Goal: Transaction & Acquisition: Purchase product/service

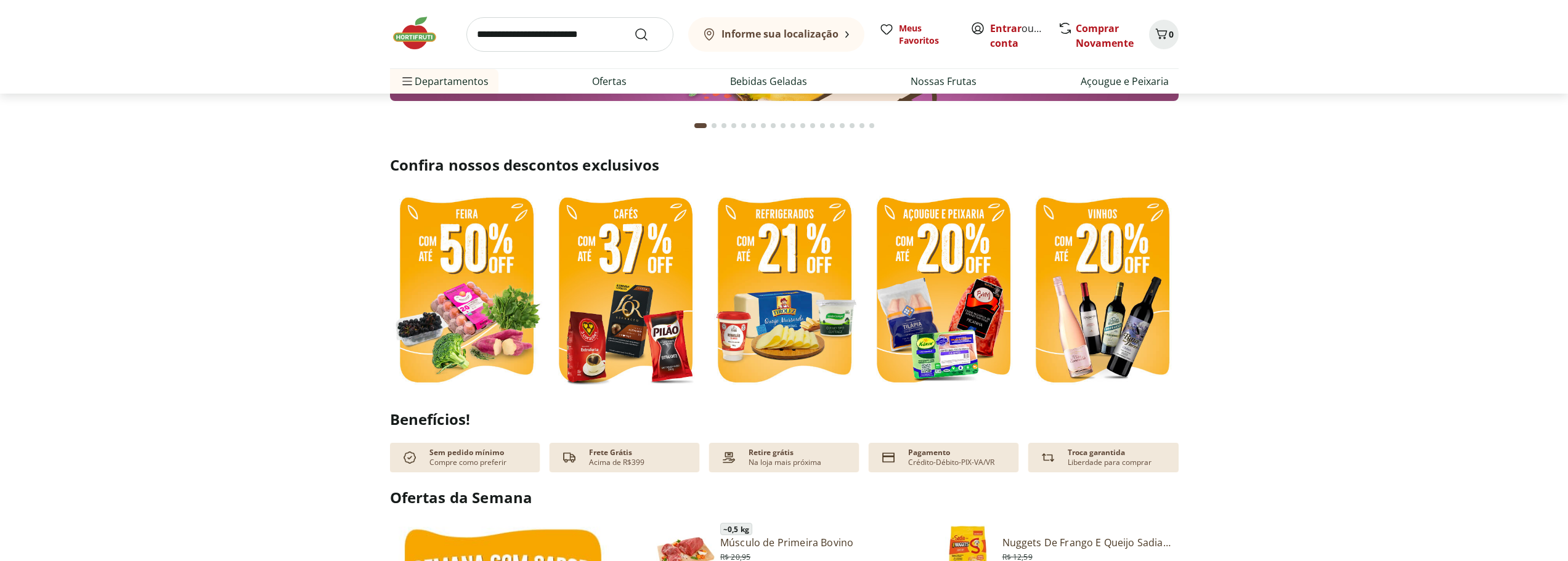
scroll to position [62, 0]
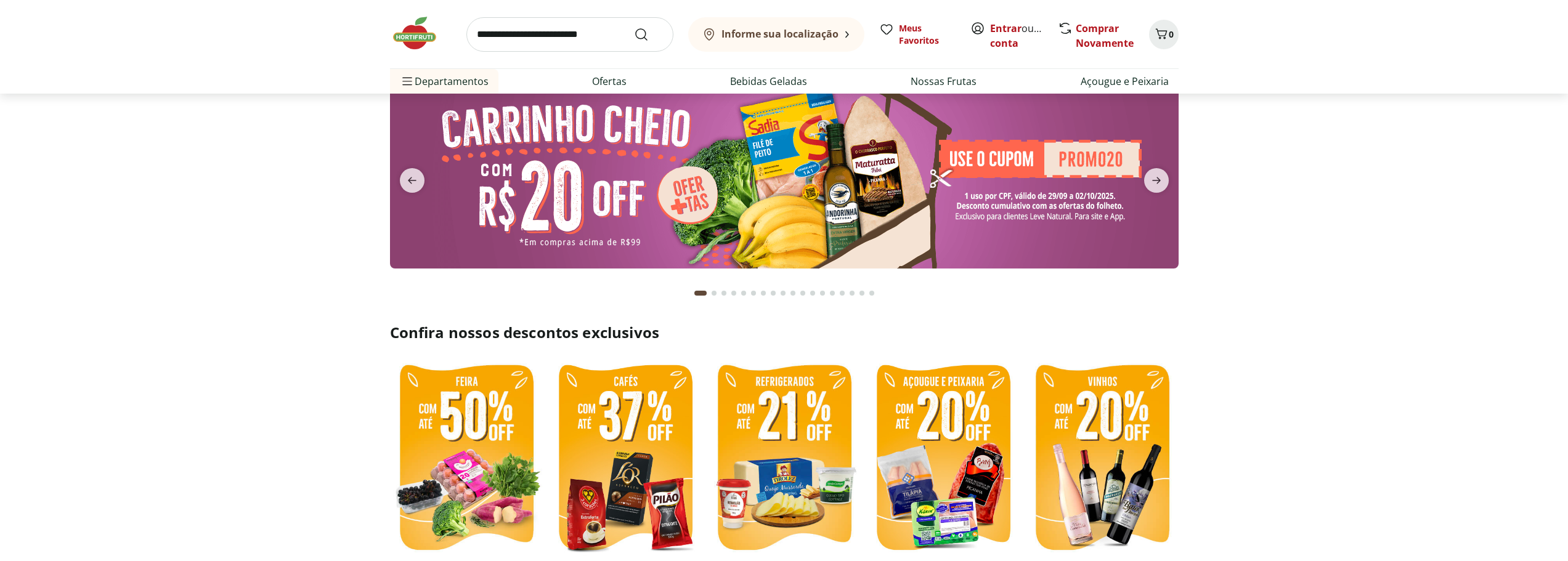
click at [465, 429] on img at bounding box center [466, 459] width 153 height 204
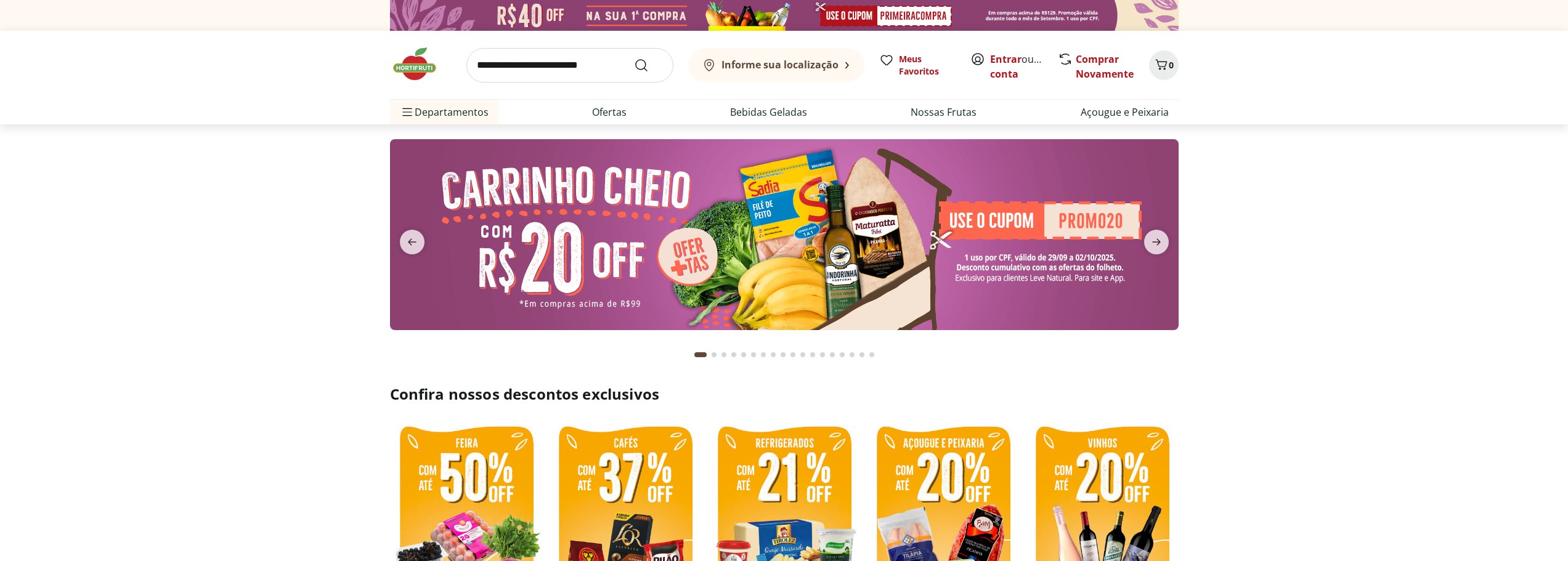
select select "**********"
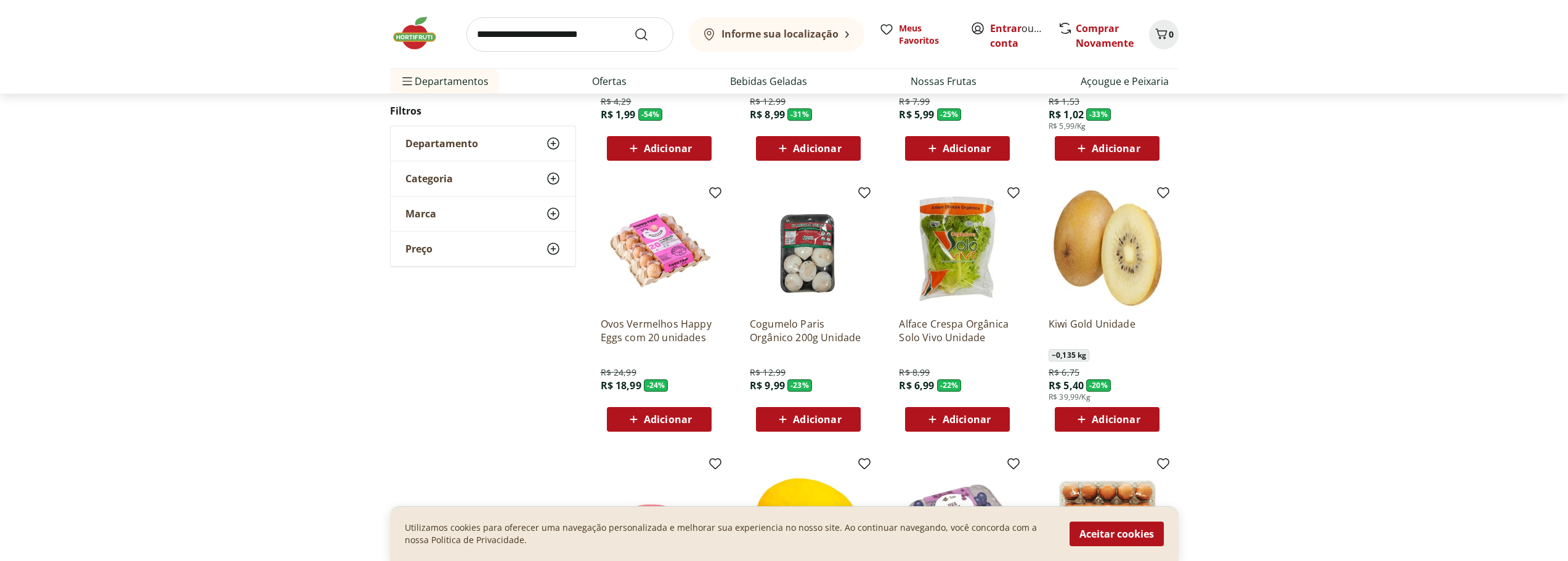
scroll to position [308, 0]
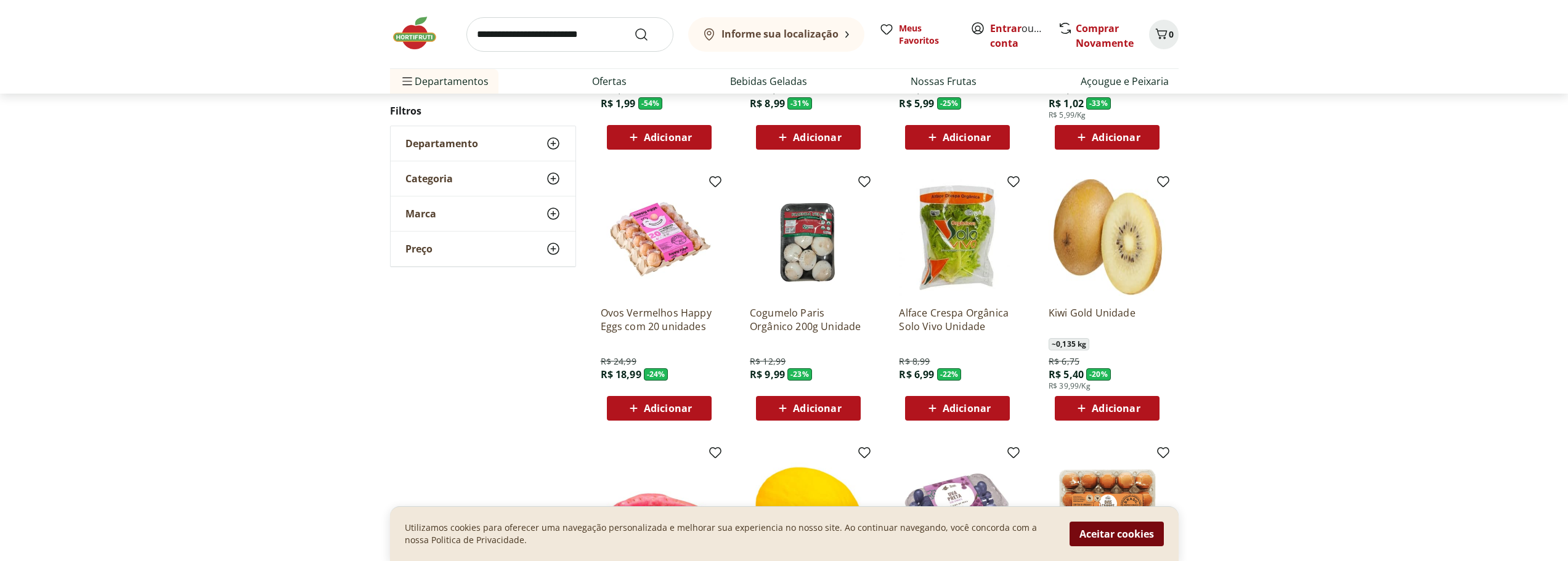
click at [1122, 536] on button "Aceitar cookies" at bounding box center [1116, 534] width 94 height 25
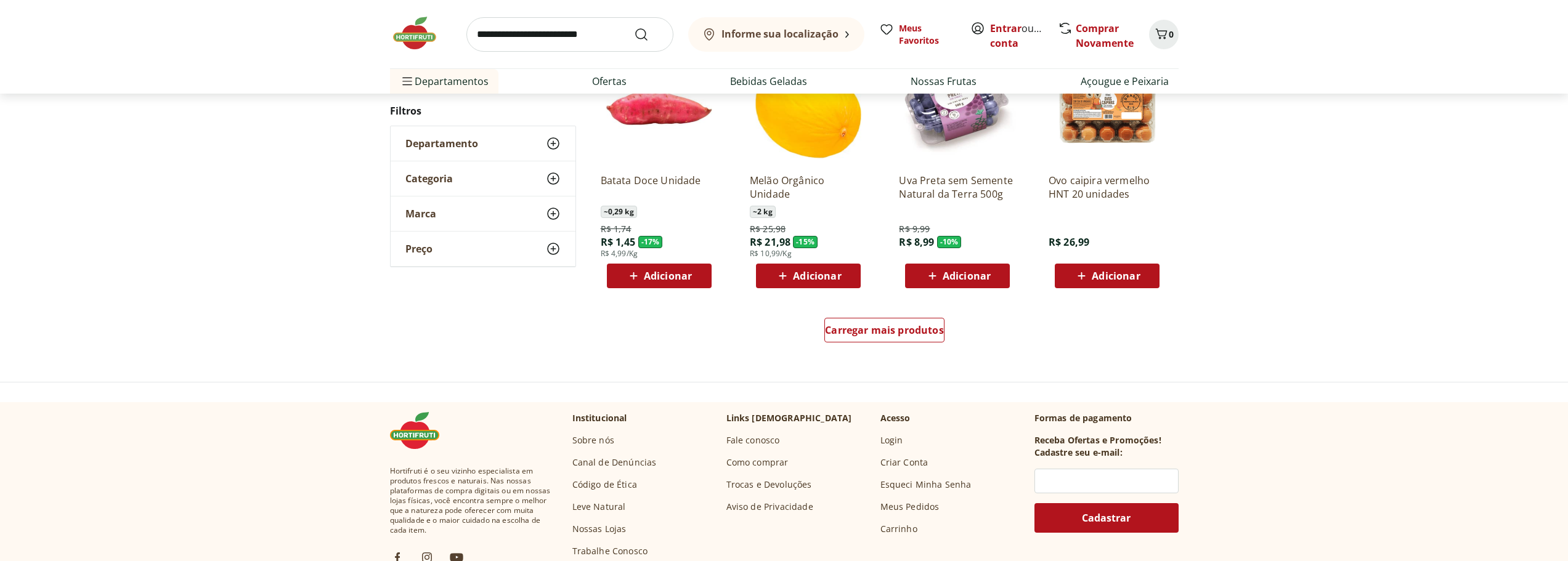
scroll to position [739, 0]
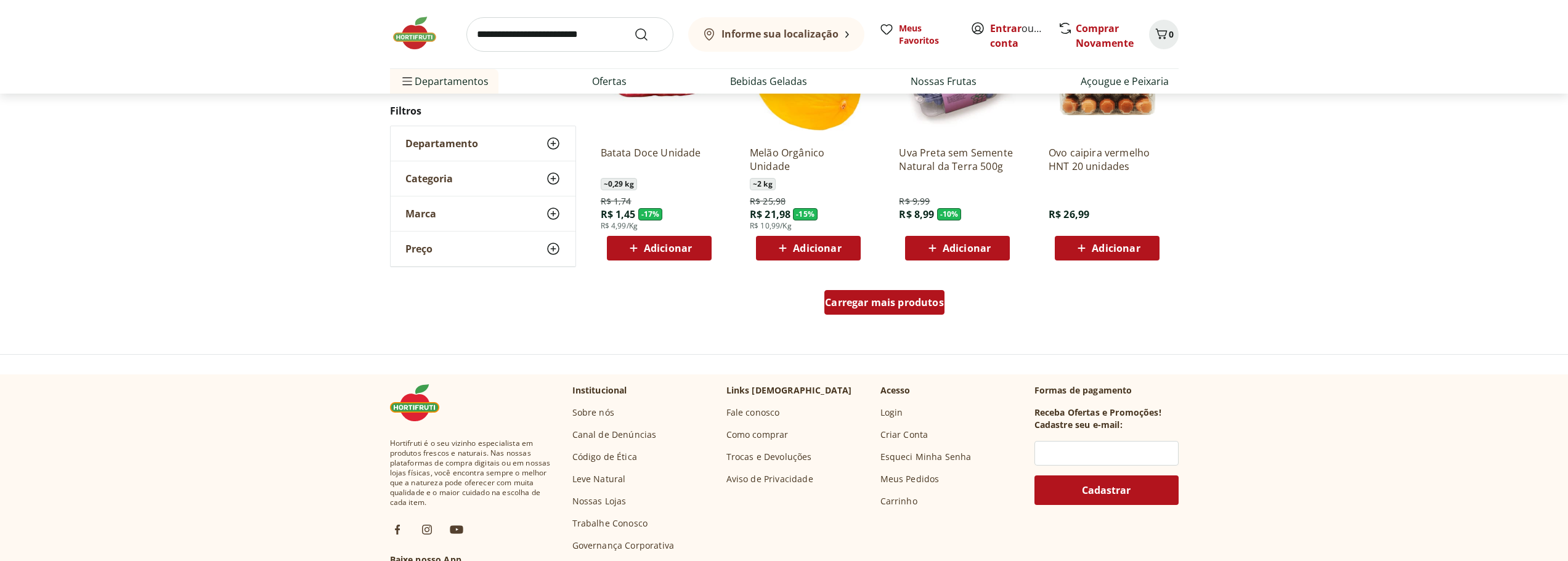
click at [889, 302] on span "Carregar mais produtos" at bounding box center [884, 302] width 119 height 10
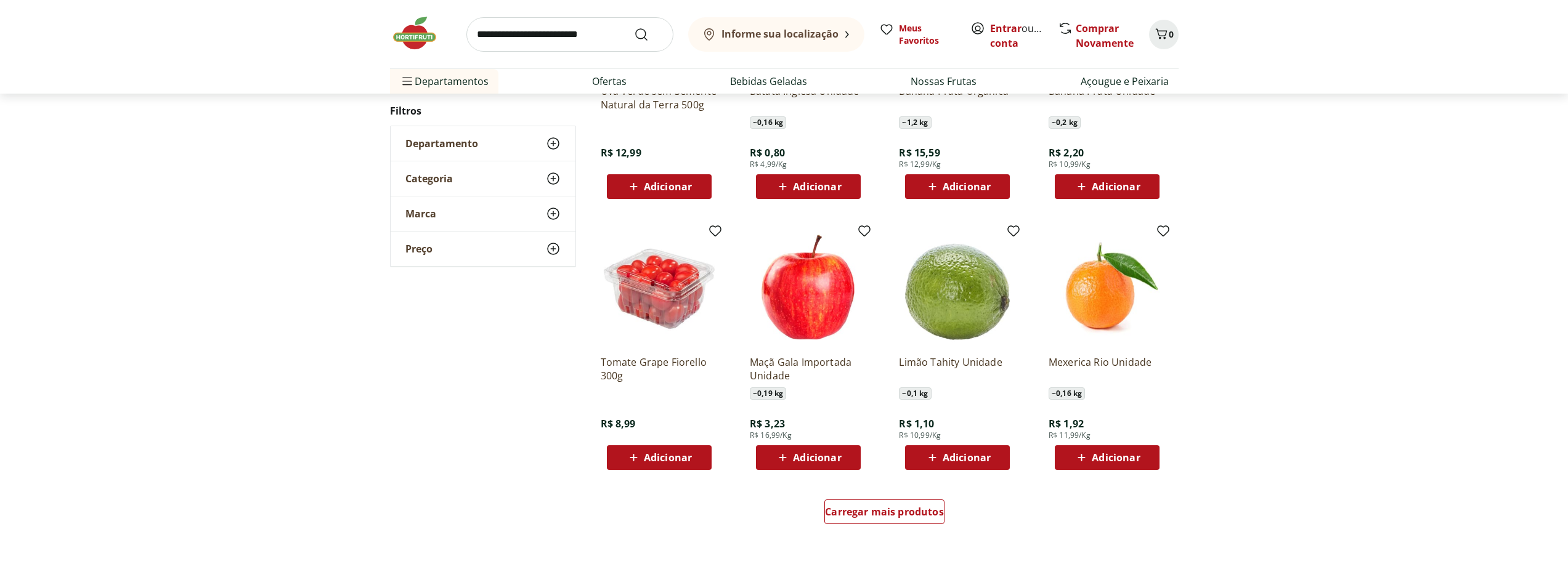
scroll to position [1355, 0]
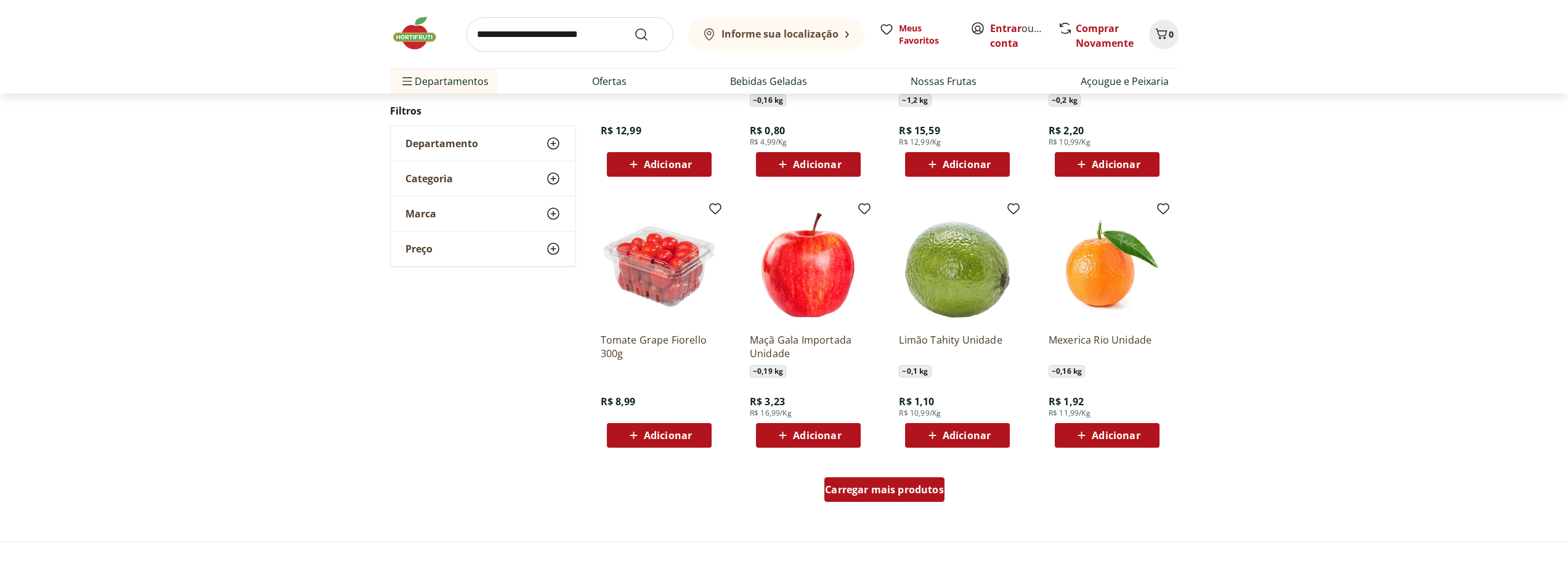
click at [902, 497] on div "Carregar mais produtos" at bounding box center [884, 490] width 120 height 25
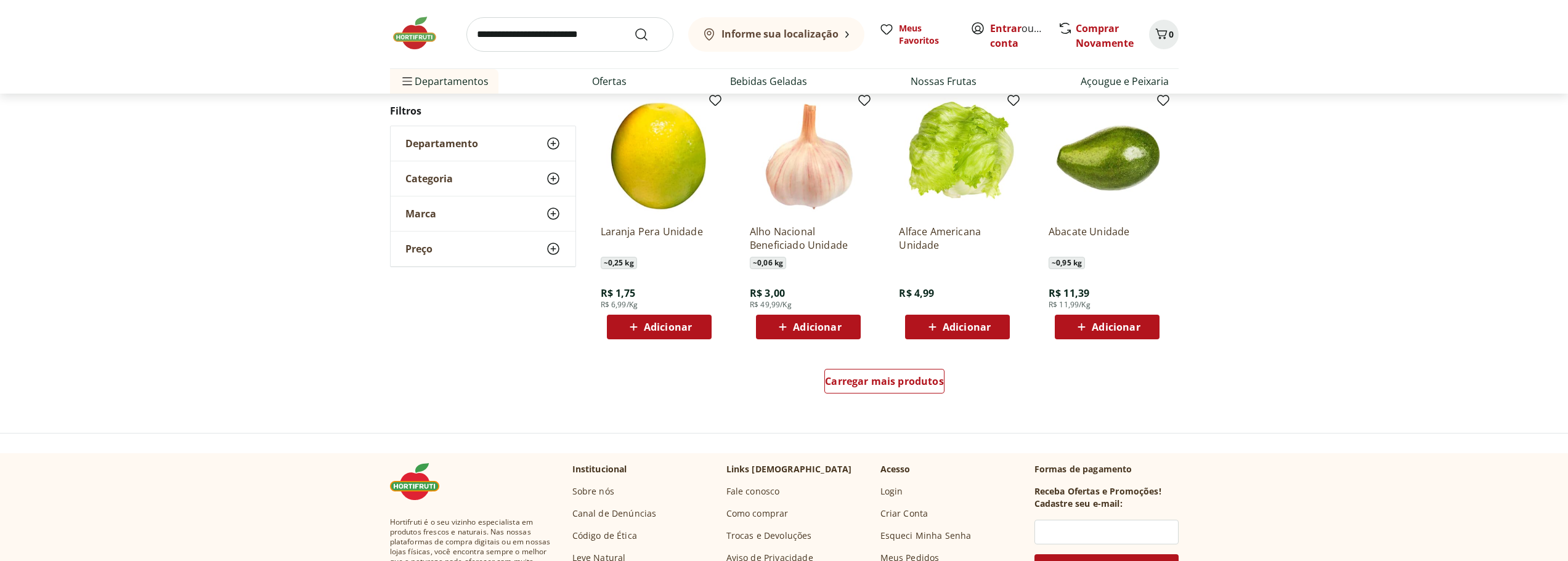
scroll to position [2341, 0]
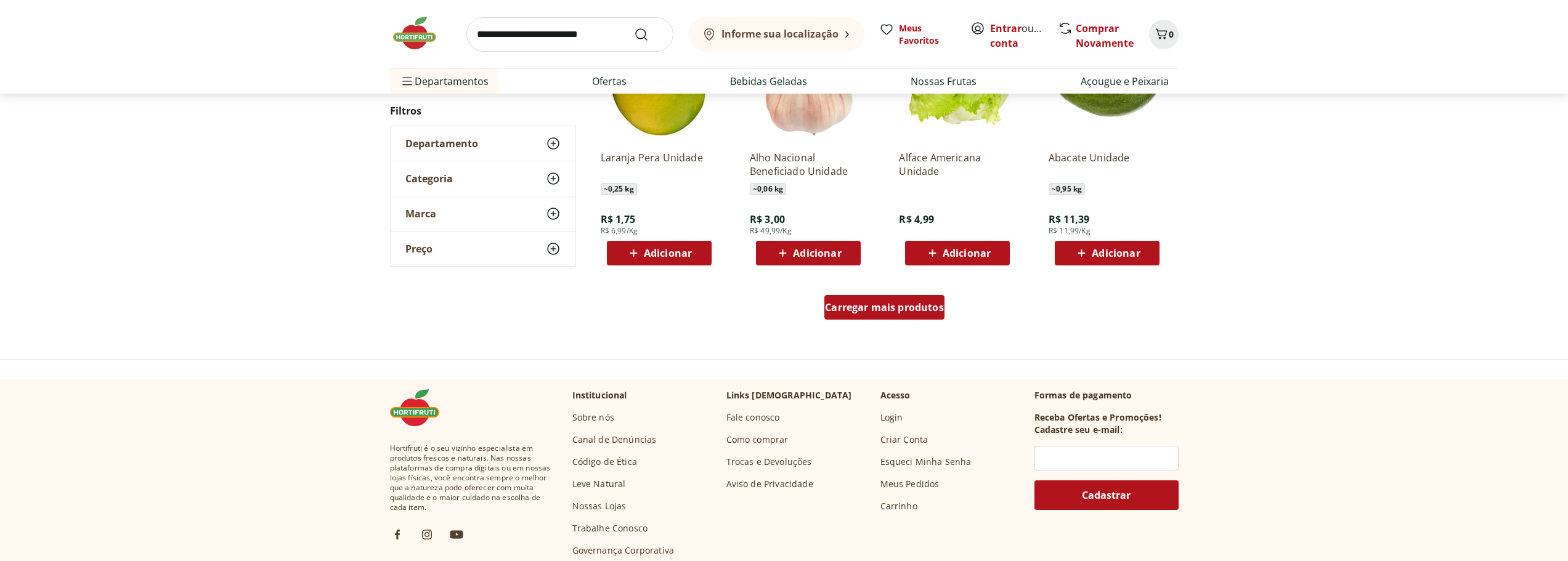
click at [905, 304] on span "Carregar mais produtos" at bounding box center [884, 307] width 119 height 10
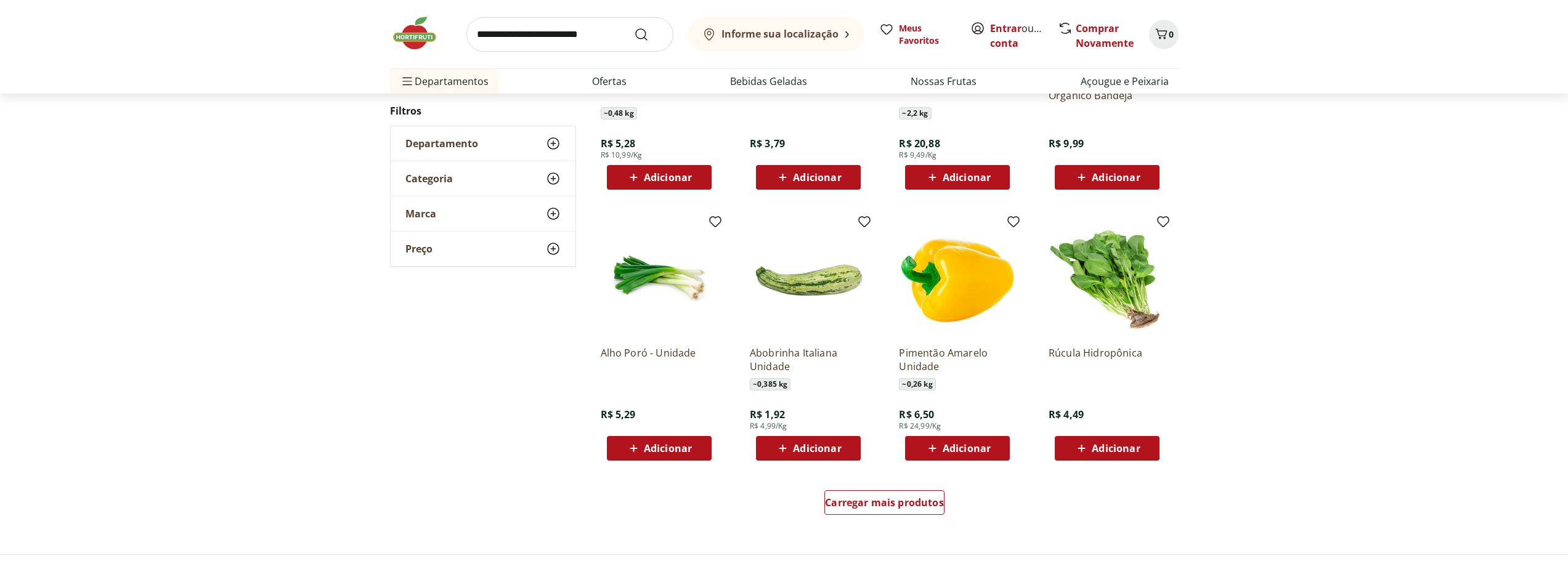
scroll to position [3018, 0]
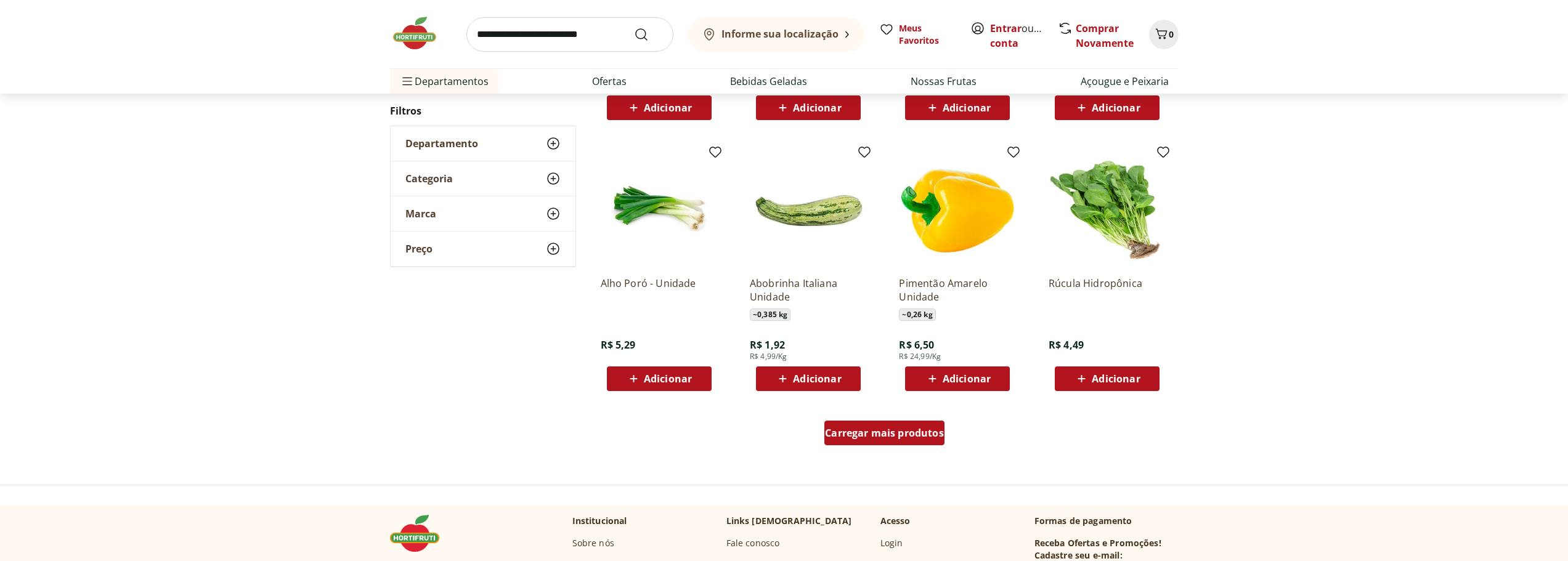
click at [899, 434] on span "Carregar mais produtos" at bounding box center [884, 433] width 119 height 10
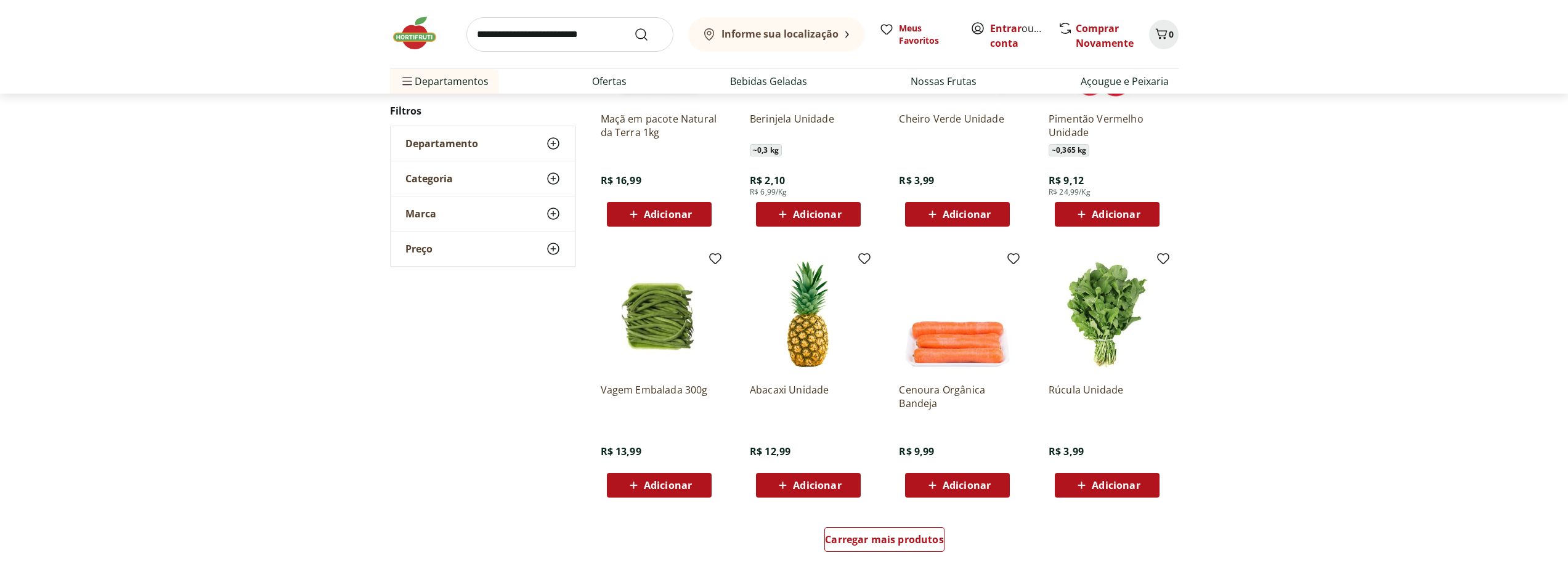
scroll to position [3757, 0]
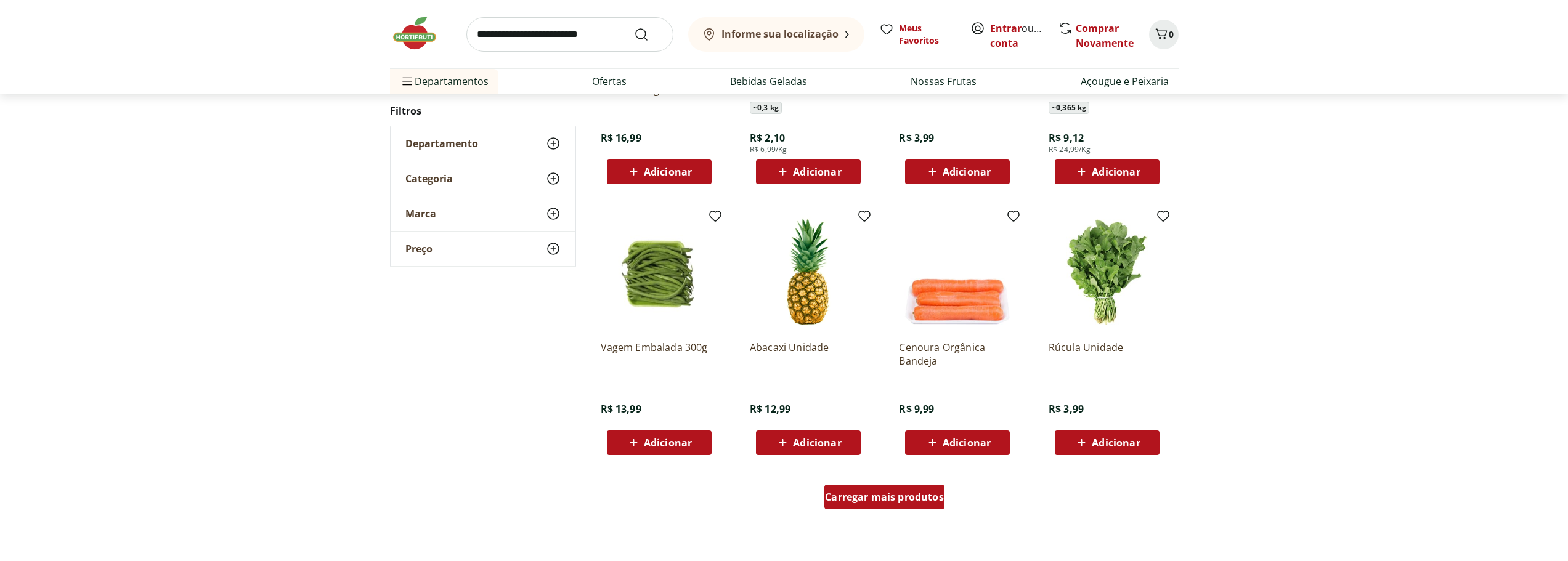
click at [910, 493] on span "Carregar mais produtos" at bounding box center [884, 497] width 119 height 10
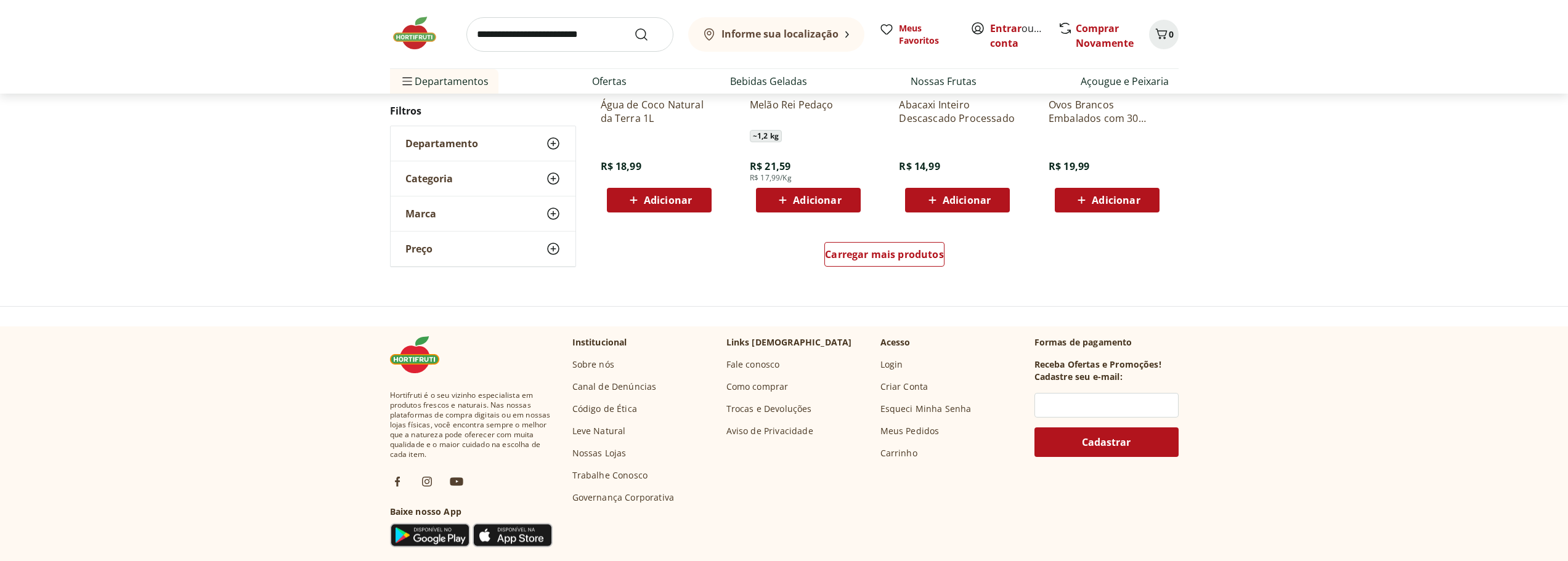
scroll to position [4804, 0]
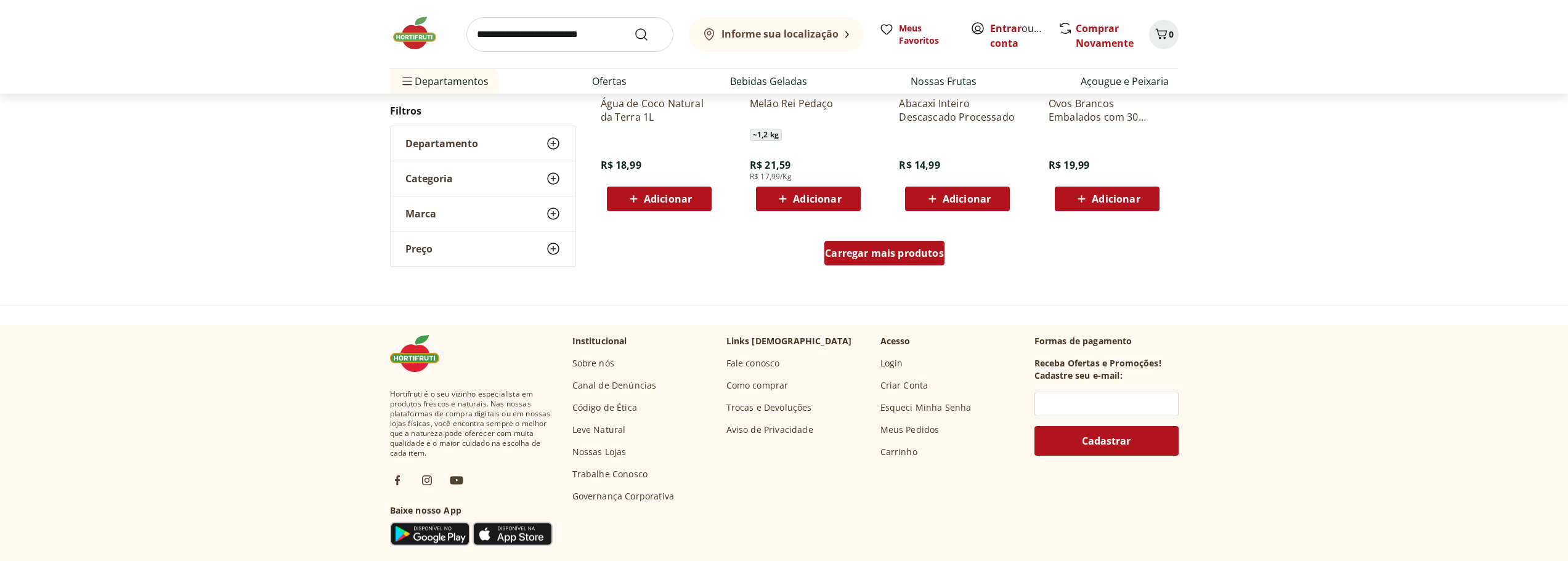
click at [890, 250] on span "Carregar mais produtos" at bounding box center [884, 253] width 119 height 10
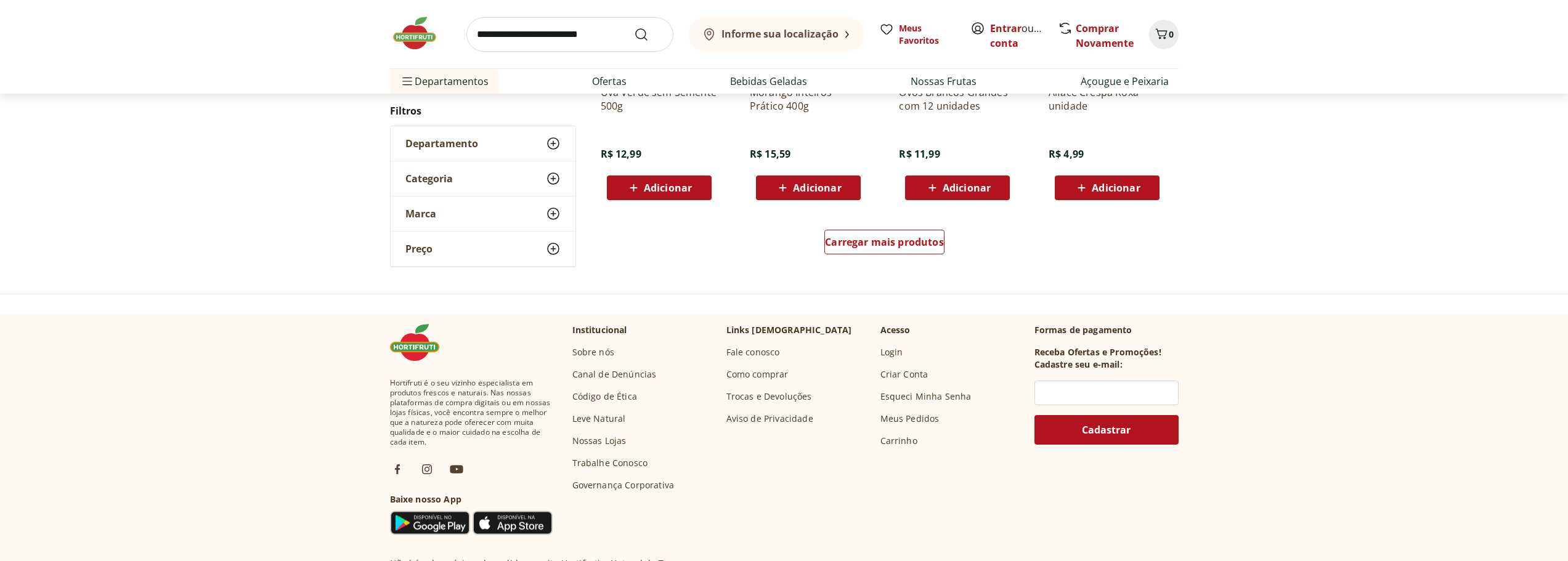
scroll to position [5605, 0]
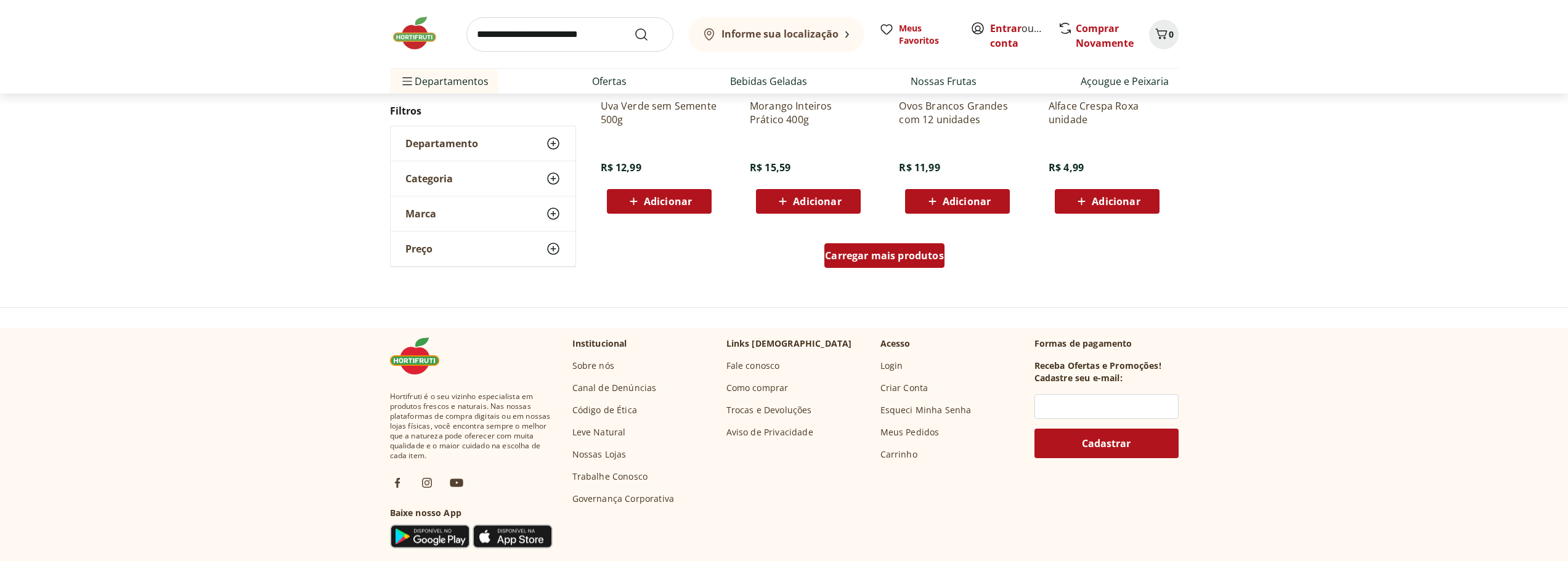
click at [884, 258] on span "Carregar mais produtos" at bounding box center [884, 255] width 119 height 10
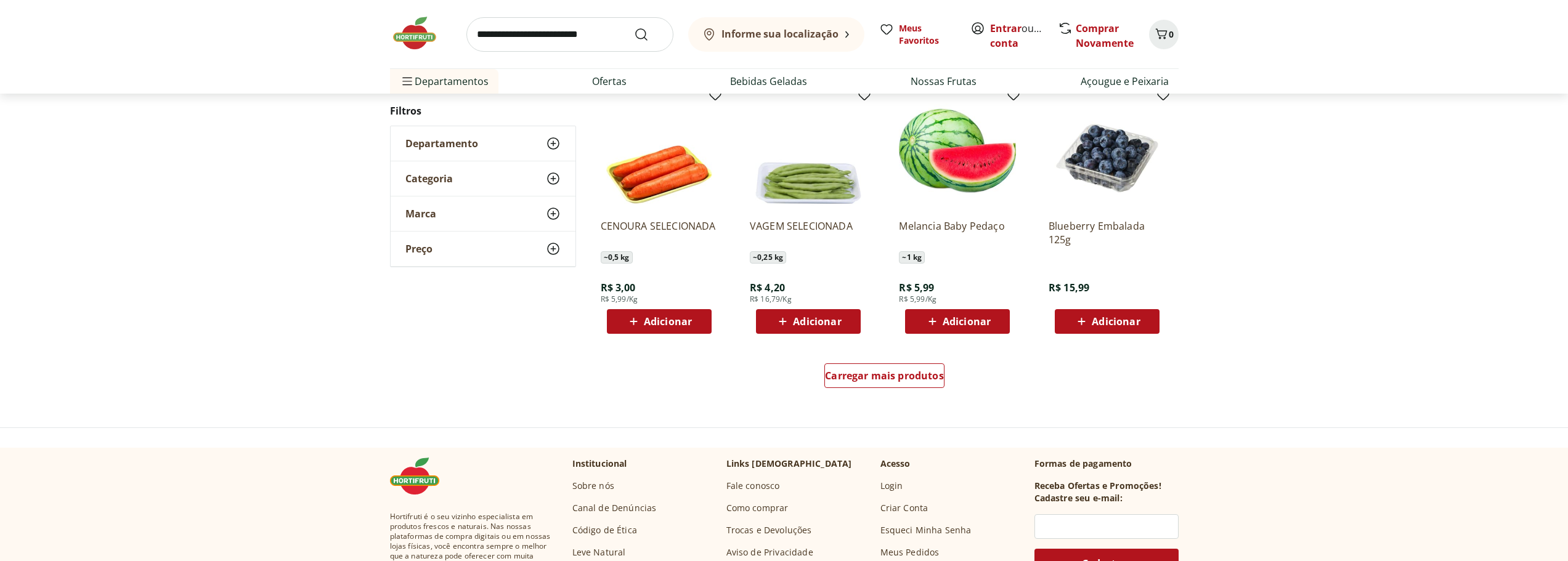
scroll to position [6282, 0]
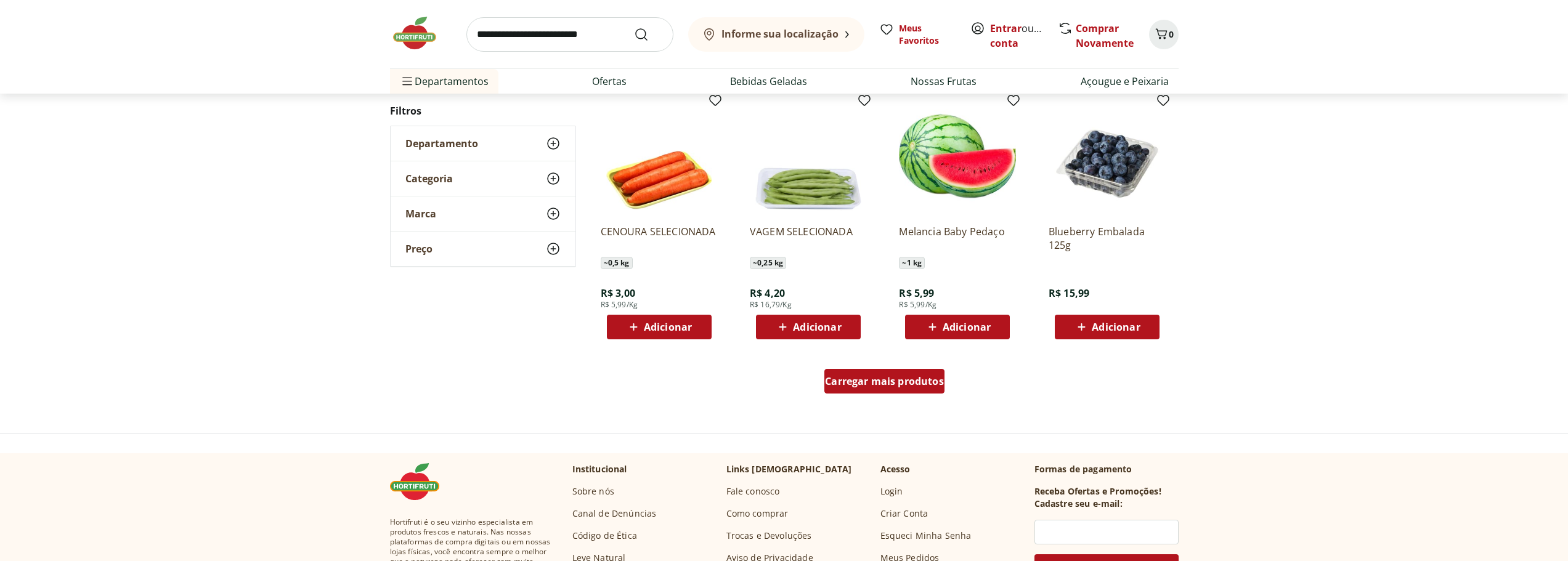
click at [861, 376] on span "Carregar mais produtos" at bounding box center [884, 381] width 119 height 10
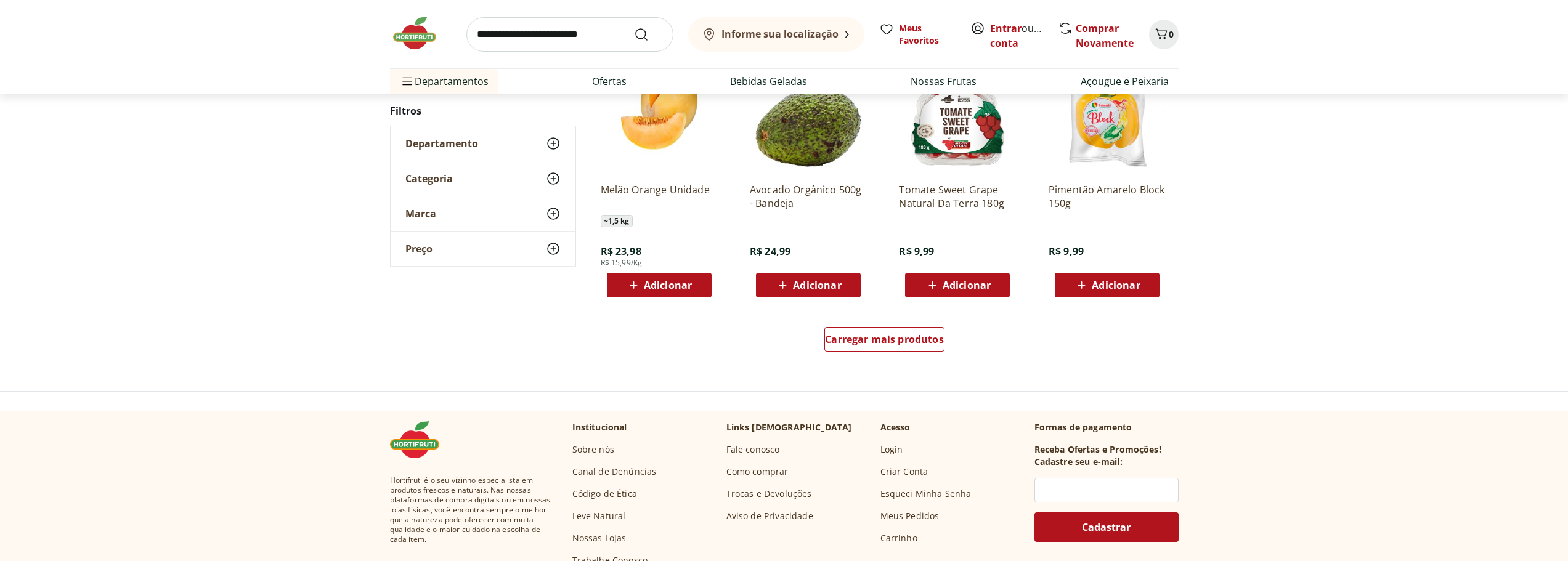
scroll to position [7144, 0]
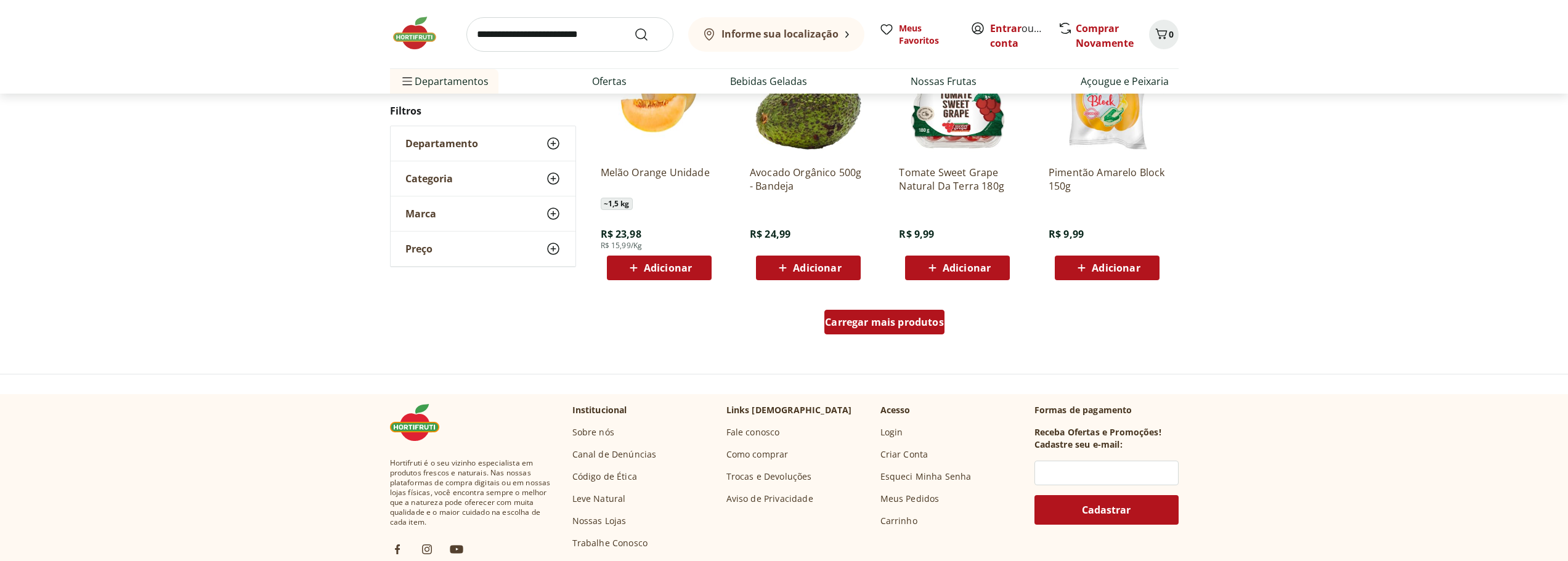
click at [923, 324] on span "Carregar mais produtos" at bounding box center [884, 322] width 119 height 10
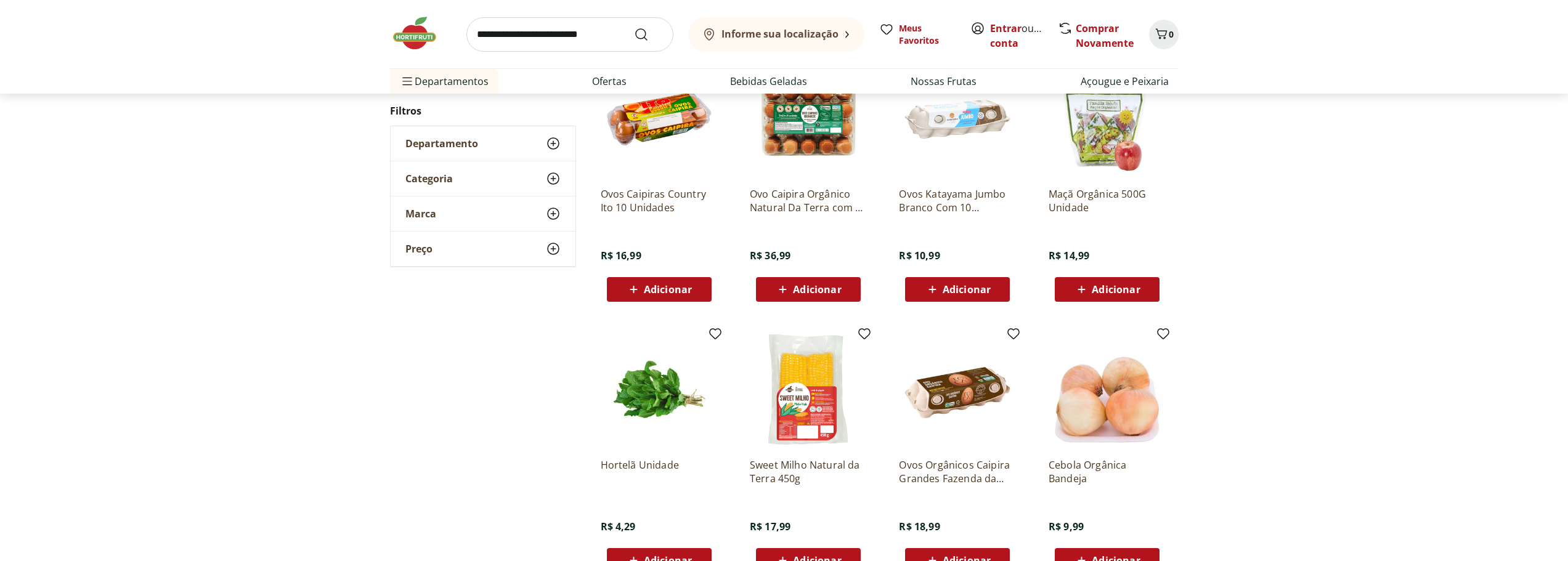
scroll to position [7390, 0]
